Goal: Task Accomplishment & Management: Complete application form

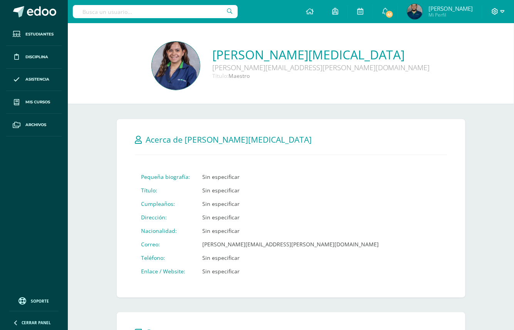
click at [494, 13] on icon at bounding box center [495, 11] width 7 height 7
click at [475, 53] on span "Cerrar sesión" at bounding box center [478, 52] width 35 height 7
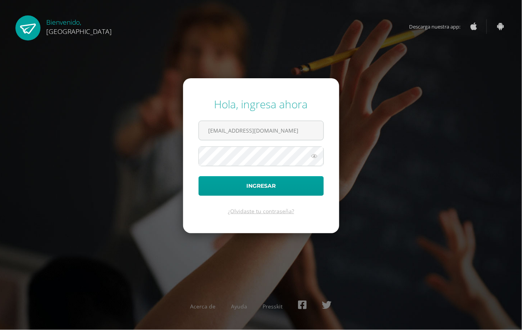
drag, startPoint x: 230, startPoint y: 132, endPoint x: 196, endPoint y: 139, distance: 34.4
click at [196, 139] on form "Hola, ingresa ahora 2025941@colegiobelga.edu.gt Ingresar ¿Olvidaste tu contrase…" at bounding box center [261, 155] width 156 height 155
type input "[PERSON_NAME][EMAIL_ADDRESS][DOMAIN_NAME]"
click at [198, 176] on button "Ingresar" at bounding box center [260, 186] width 125 height 20
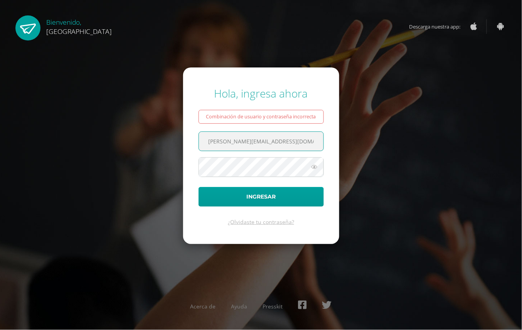
click at [230, 145] on input "[PERSON_NAME][EMAIL_ADDRESS][DOMAIN_NAME]" at bounding box center [261, 141] width 124 height 19
click at [233, 142] on input "[PERSON_NAME][EMAIL_ADDRESS][DOMAIN_NAME]" at bounding box center [261, 141] width 124 height 19
type input "[PERSON_NAME][EMAIL_ADDRESS][PERSON_NAME][DOMAIN_NAME]"
click at [198, 187] on button "Ingresar" at bounding box center [260, 197] width 125 height 20
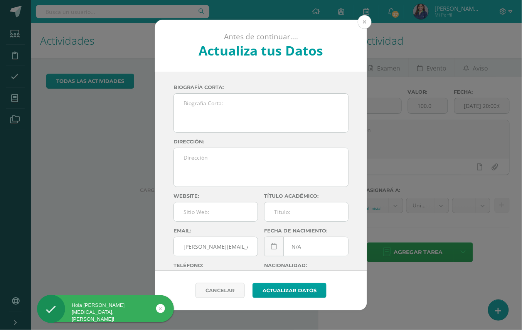
click at [364, 24] on button at bounding box center [365, 22] width 14 height 14
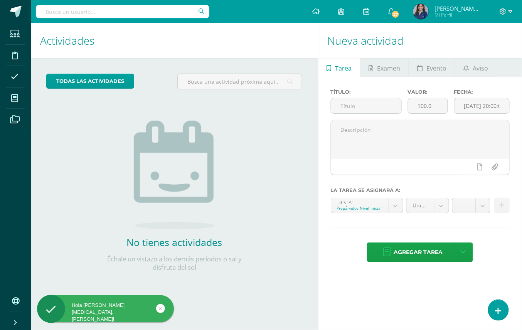
click at [445, 5] on span "[PERSON_NAME][MEDICAL_DATA]" at bounding box center [457, 9] width 46 height 8
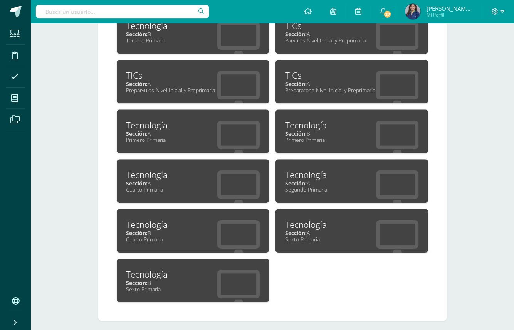
scroll to position [427, 0]
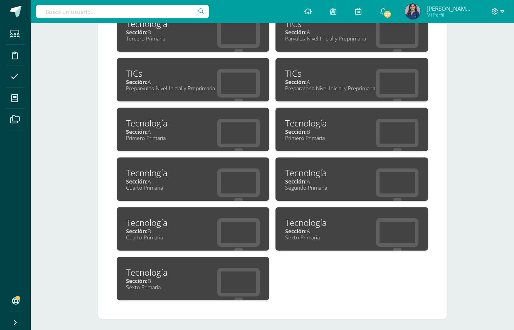
click at [242, 277] on div "Sección: B" at bounding box center [193, 280] width 134 height 7
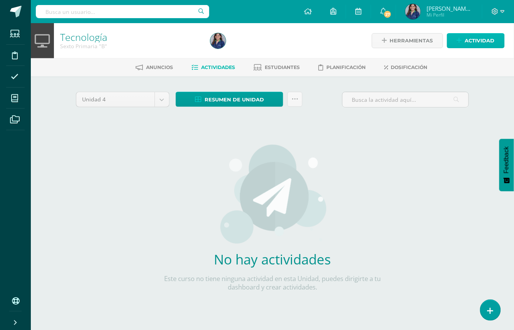
click at [468, 45] on span "Actividad" at bounding box center [480, 41] width 30 height 14
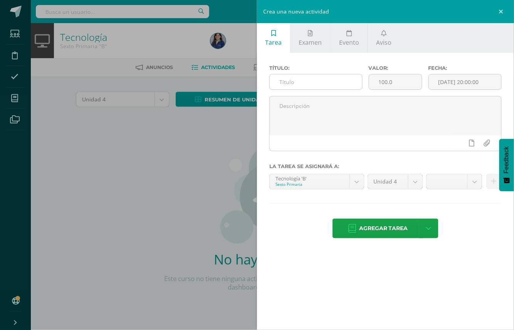
click at [337, 89] on input "text" at bounding box center [316, 81] width 92 height 15
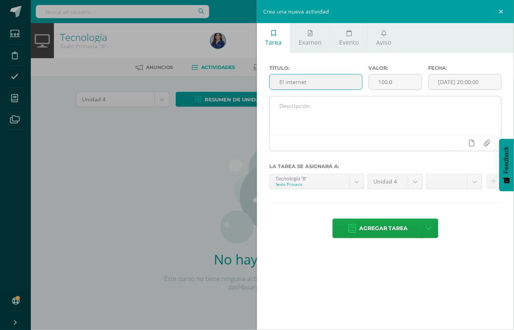
type input "El internet"
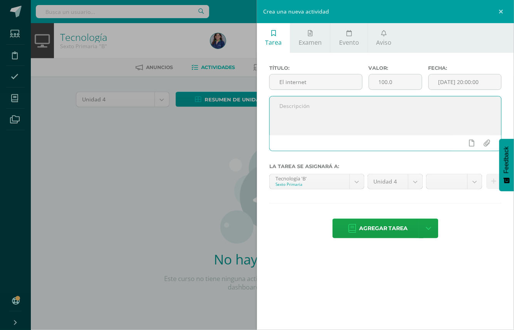
click at [381, 110] on textarea at bounding box center [386, 115] width 232 height 39
click at [506, 12] on link at bounding box center [502, 11] width 23 height 23
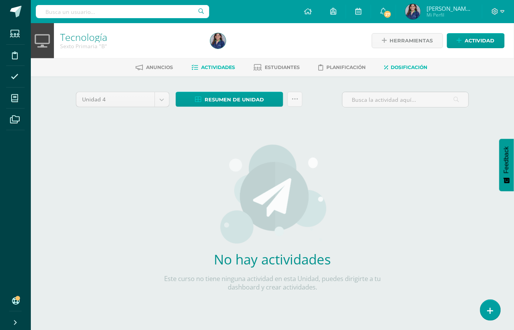
click at [411, 64] on span "Dosificación" at bounding box center [409, 67] width 37 height 6
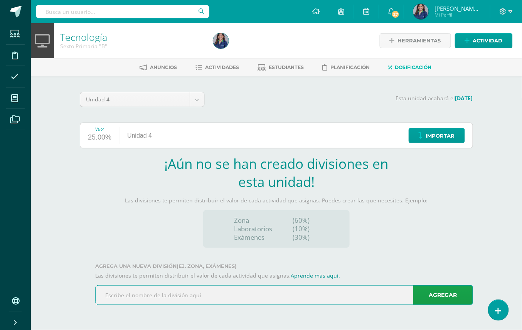
click at [197, 291] on input "text" at bounding box center [284, 294] width 377 height 19
type input "Zona"
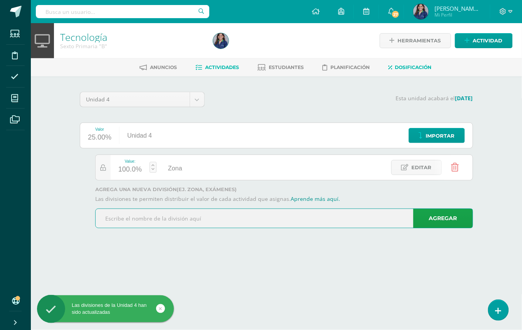
click at [195, 70] on icon at bounding box center [198, 67] width 7 height 7
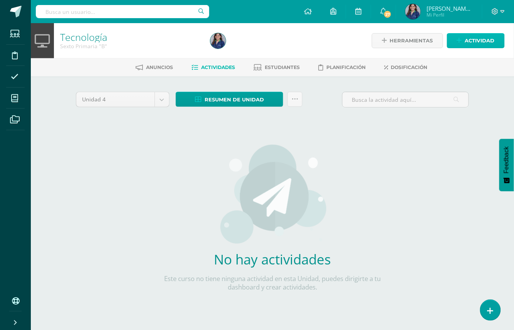
click at [496, 44] on link "Actividad" at bounding box center [476, 40] width 58 height 15
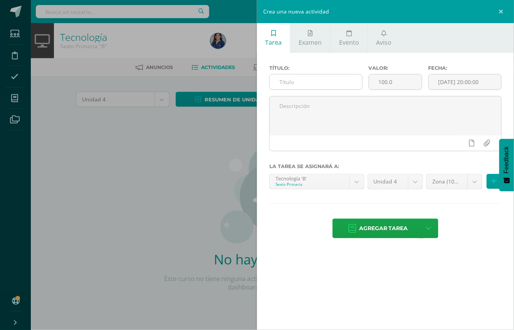
click at [348, 79] on input "text" at bounding box center [316, 81] width 92 height 15
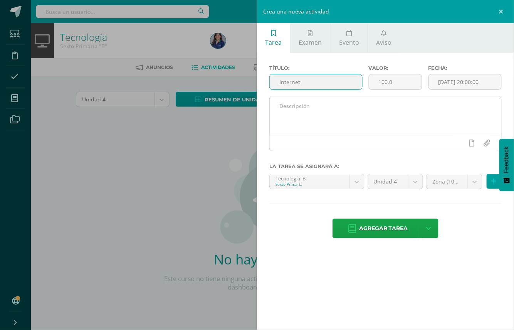
type input "Internet"
click at [422, 128] on textarea at bounding box center [386, 115] width 232 height 39
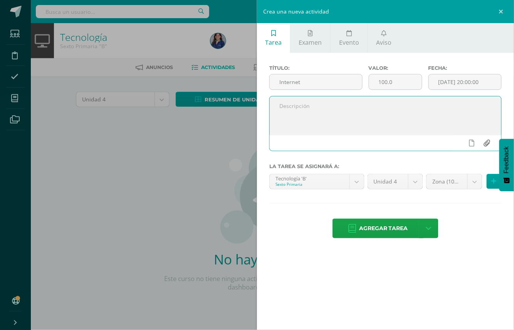
click at [485, 147] on input "file" at bounding box center [486, 143] width 15 height 15
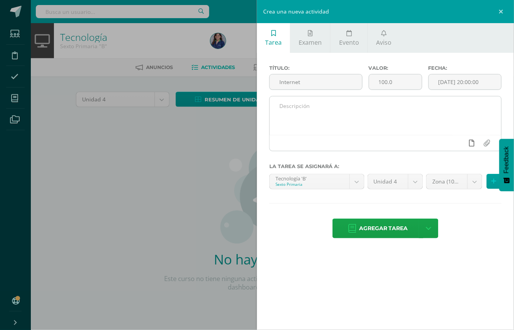
click at [475, 144] on link at bounding box center [471, 143] width 15 height 15
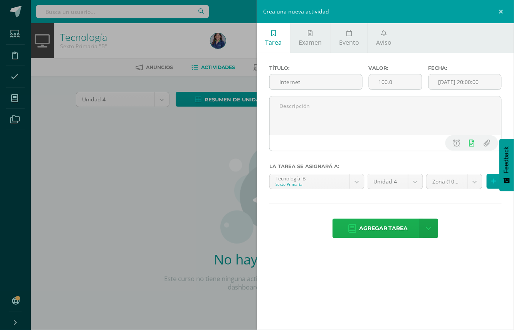
click at [400, 232] on span "Agregar tarea" at bounding box center [383, 228] width 49 height 19
